Goal: Navigation & Orientation: Find specific page/section

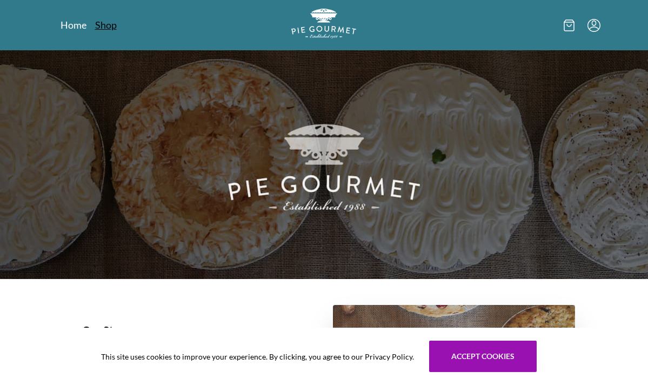
click at [106, 26] on link "Shop" at bounding box center [106, 24] width 22 height 13
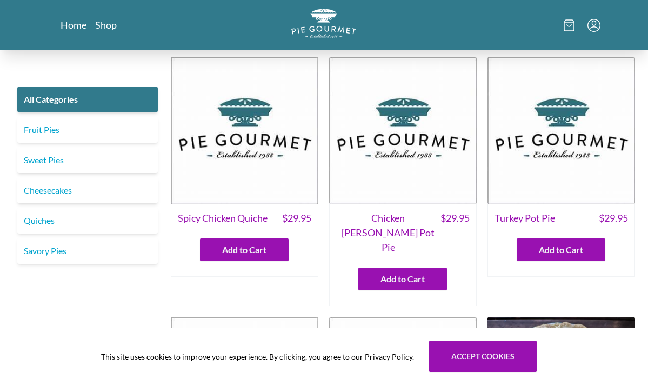
click at [41, 133] on link "Fruit Pies" at bounding box center [87, 130] width 140 height 26
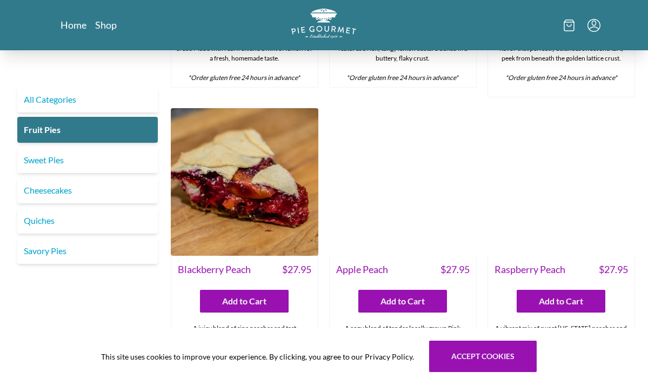
scroll to position [252, 0]
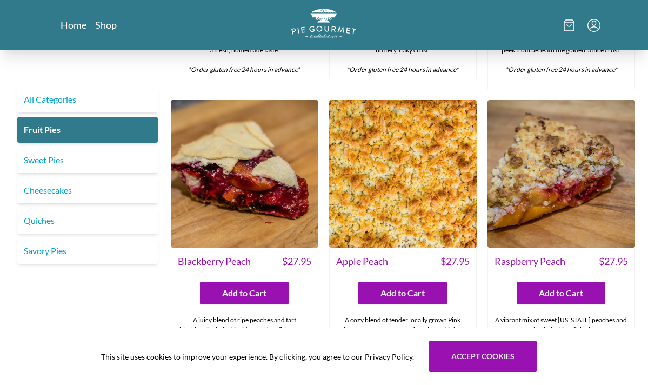
click at [34, 158] on link "Sweet Pies" at bounding box center [87, 160] width 140 height 26
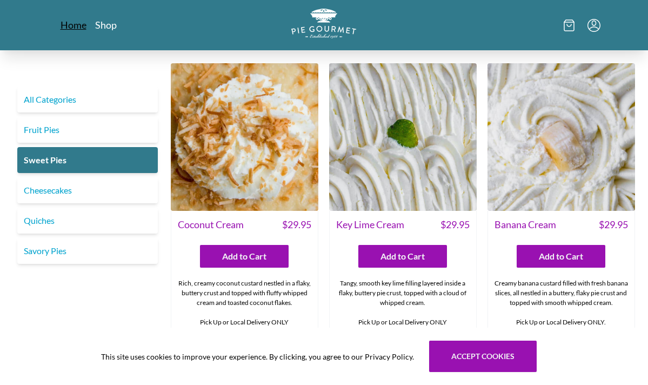
click at [72, 28] on link "Home" at bounding box center [73, 24] width 26 height 13
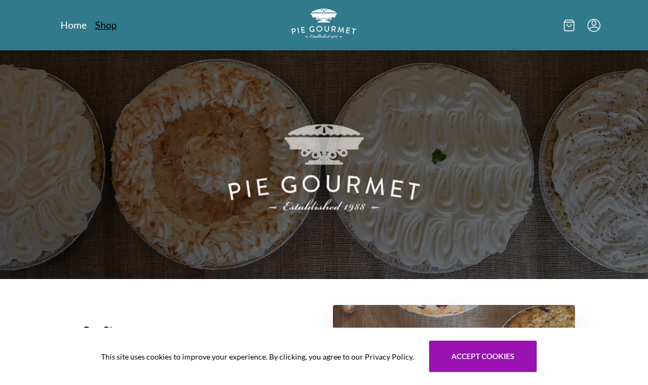
click at [99, 26] on link "Shop" at bounding box center [106, 24] width 22 height 13
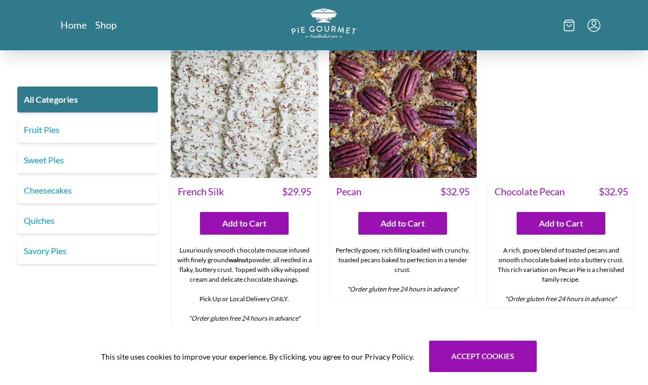
scroll to position [2178, 0]
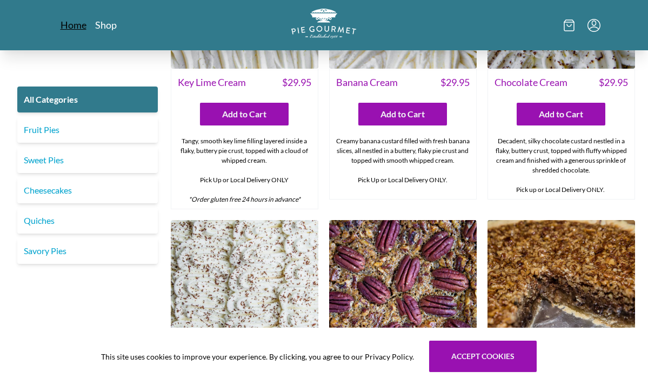
click at [72, 23] on link "Home" at bounding box center [73, 24] width 26 height 13
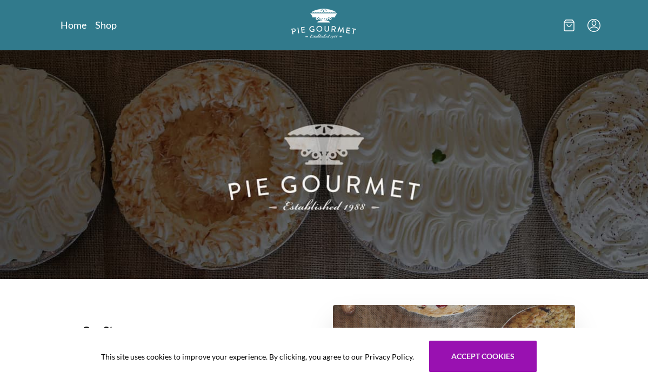
click at [563, 26] on icon at bounding box center [568, 25] width 11 height 12
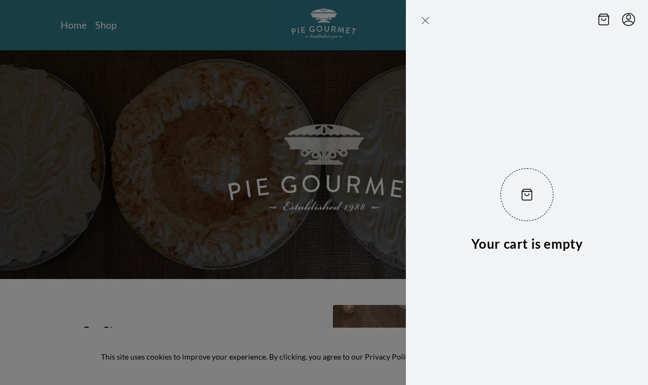
click at [424, 20] on icon "Close panel" at bounding box center [425, 20] width 6 height 6
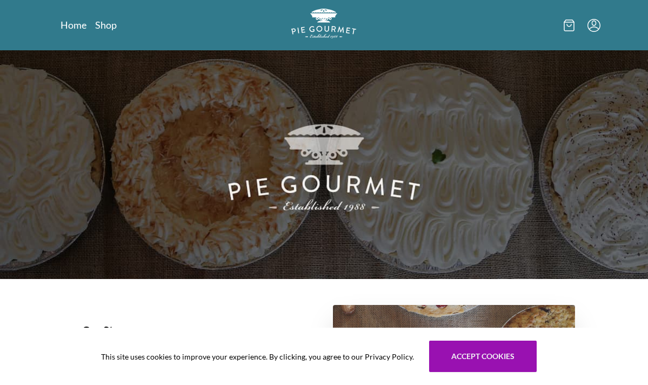
click at [595, 30] on icon "Menu" at bounding box center [593, 25] width 13 height 13
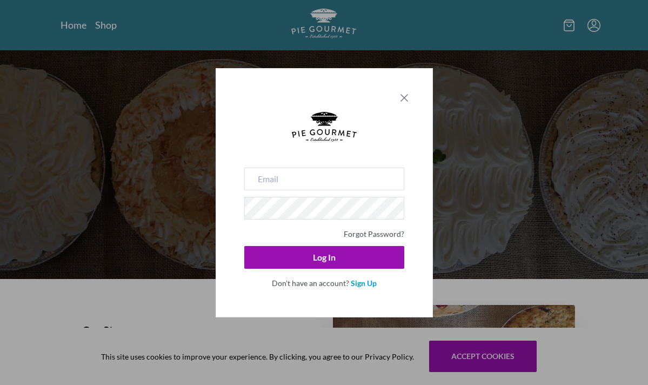
click at [403, 96] on icon "Close panel" at bounding box center [403, 97] width 13 height 13
